Goal: Task Accomplishment & Management: Use online tool/utility

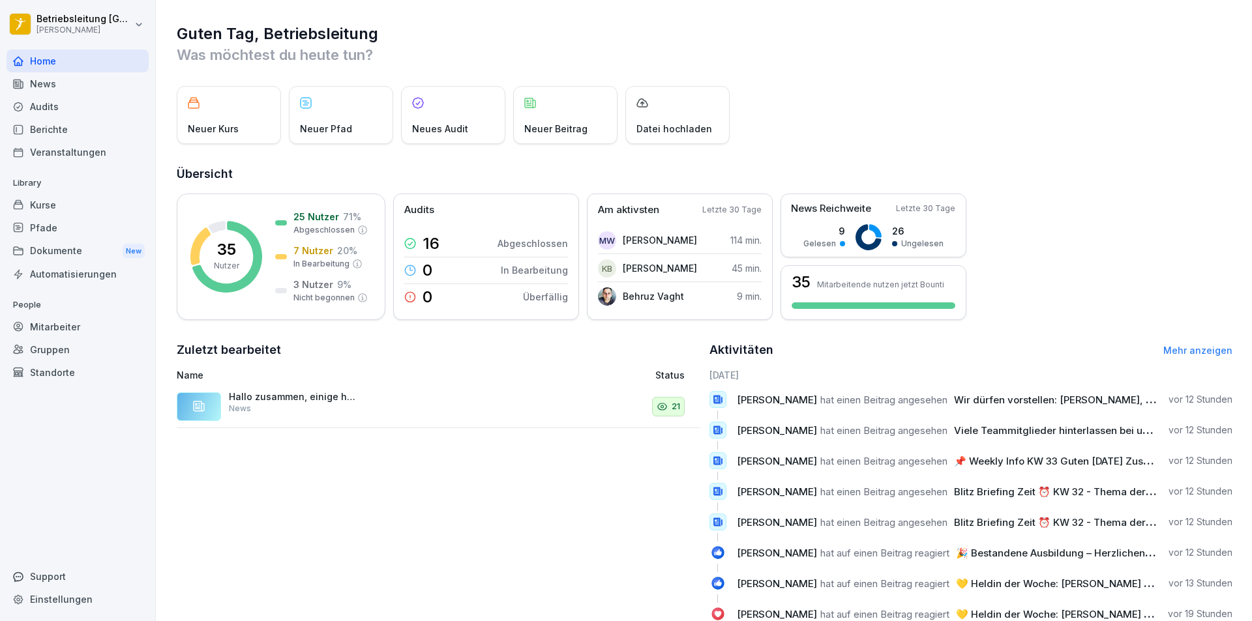
drag, startPoint x: 76, startPoint y: 325, endPoint x: 417, endPoint y: 445, distance: 362.1
click at [76, 325] on div "Mitarbeiter" at bounding box center [78, 327] width 142 height 23
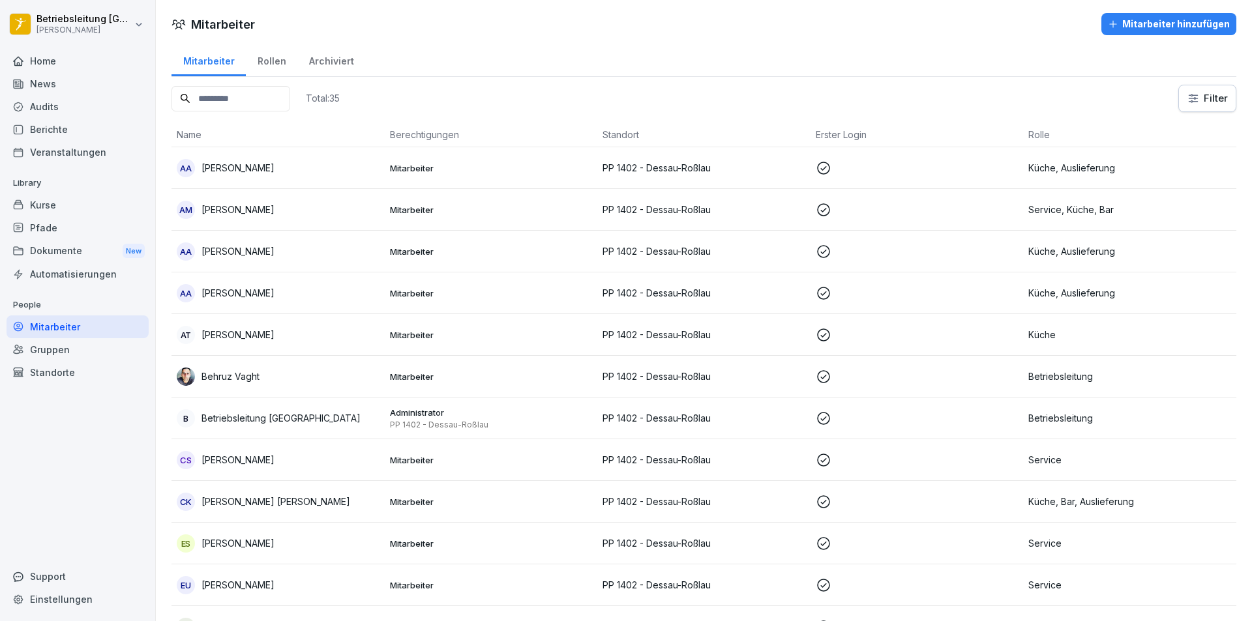
click at [207, 95] on input at bounding box center [230, 98] width 119 height 25
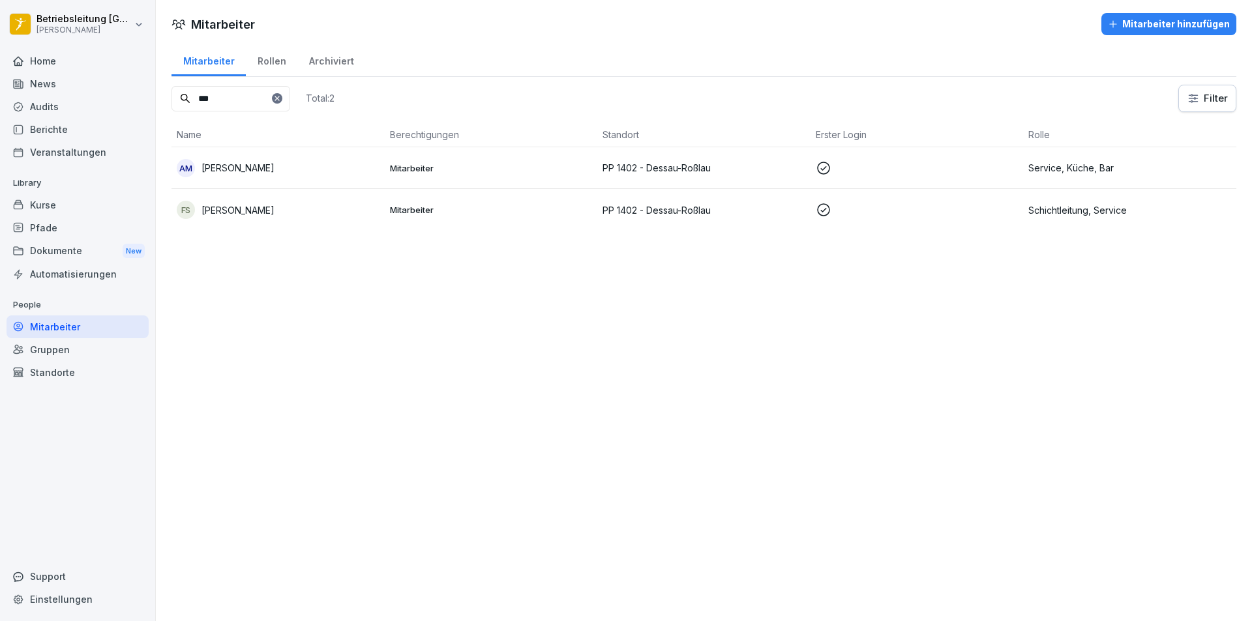
type input "***"
click at [424, 207] on p "Mitarbeiter" at bounding box center [491, 210] width 203 height 12
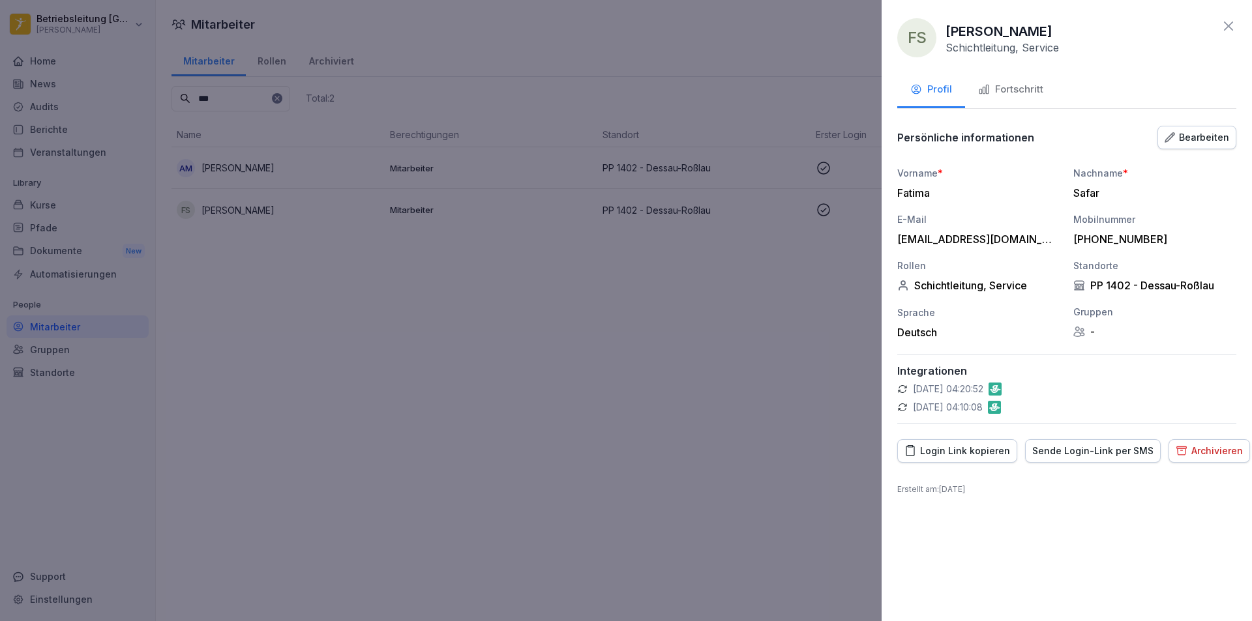
click at [1075, 451] on div "Sende Login-Link per SMS" at bounding box center [1092, 451] width 121 height 14
click at [1004, 93] on div "Fortschritt" at bounding box center [1010, 89] width 65 height 15
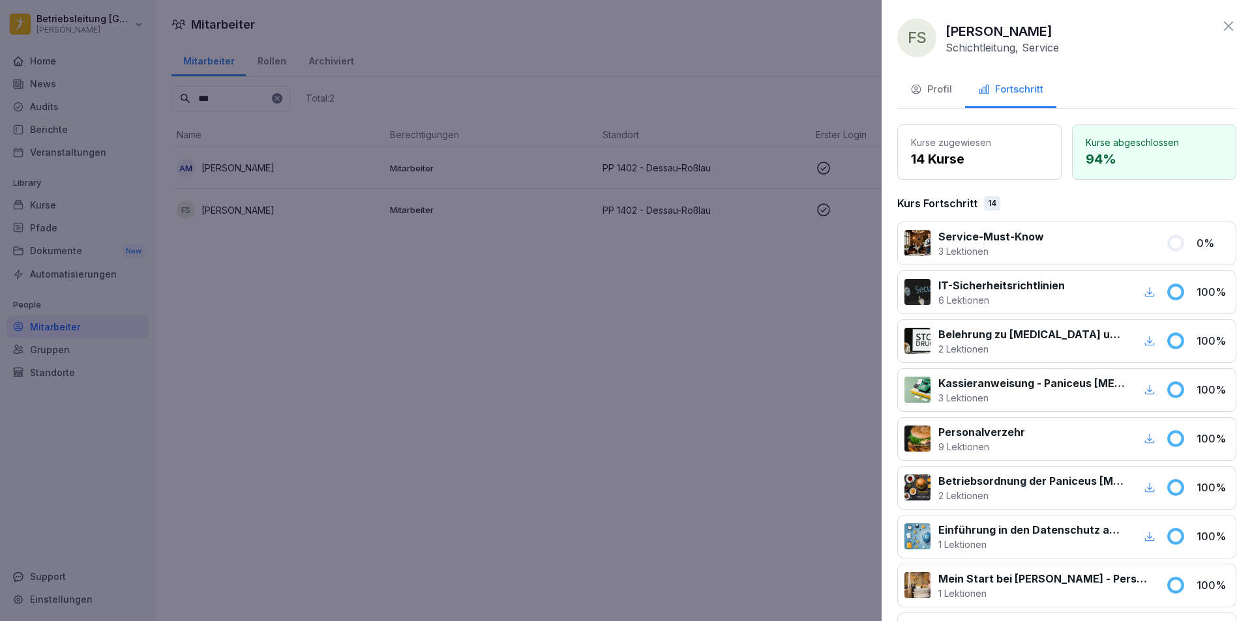
click at [1225, 25] on icon at bounding box center [1229, 26] width 16 height 16
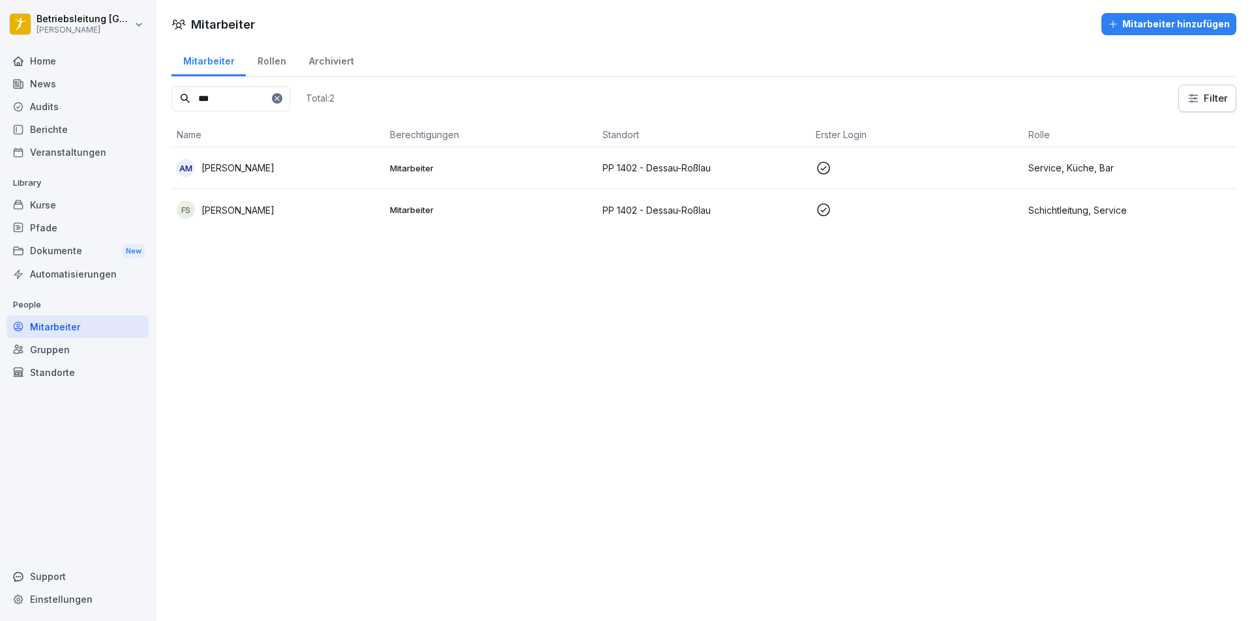
click at [631, 200] on td "PP 1402 - Dessau-Roßlau" at bounding box center [703, 210] width 213 height 42
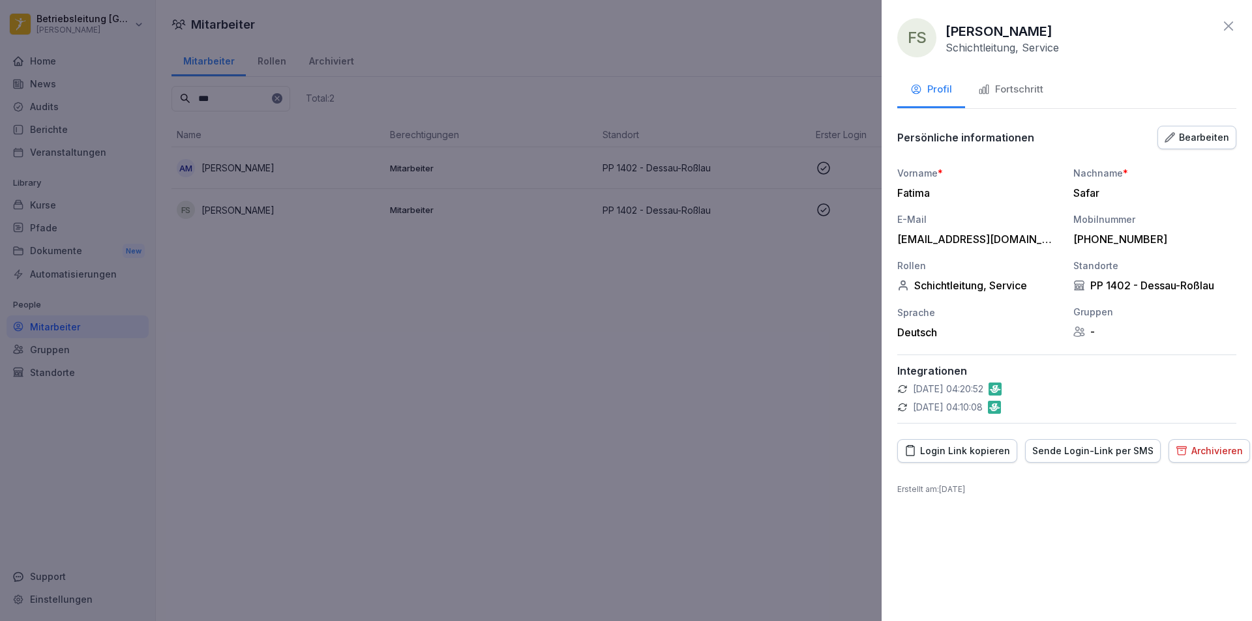
click at [1030, 87] on div "Fortschritt" at bounding box center [1010, 89] width 65 height 15
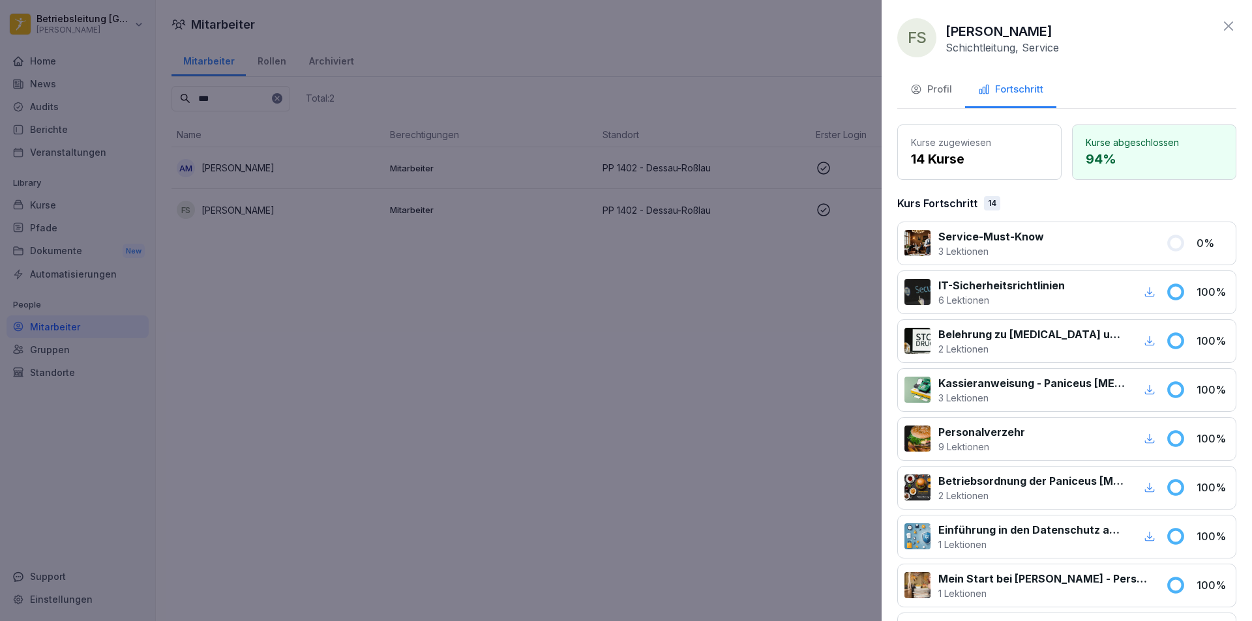
click at [580, 434] on div at bounding box center [626, 310] width 1252 height 621
